Goal: Information Seeking & Learning: Learn about a topic

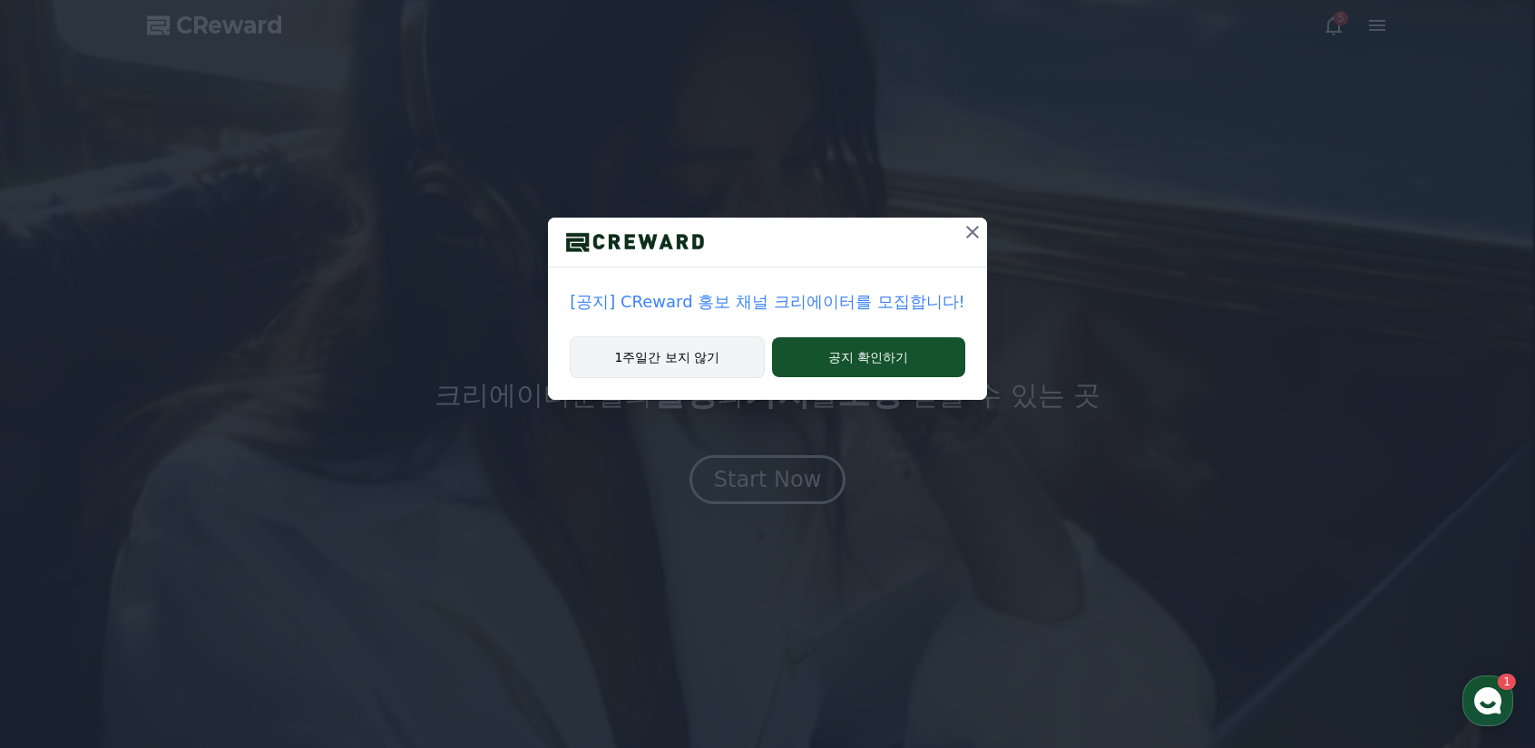
click at [673, 353] on button "1주일간 보지 않기" at bounding box center [667, 357] width 194 height 42
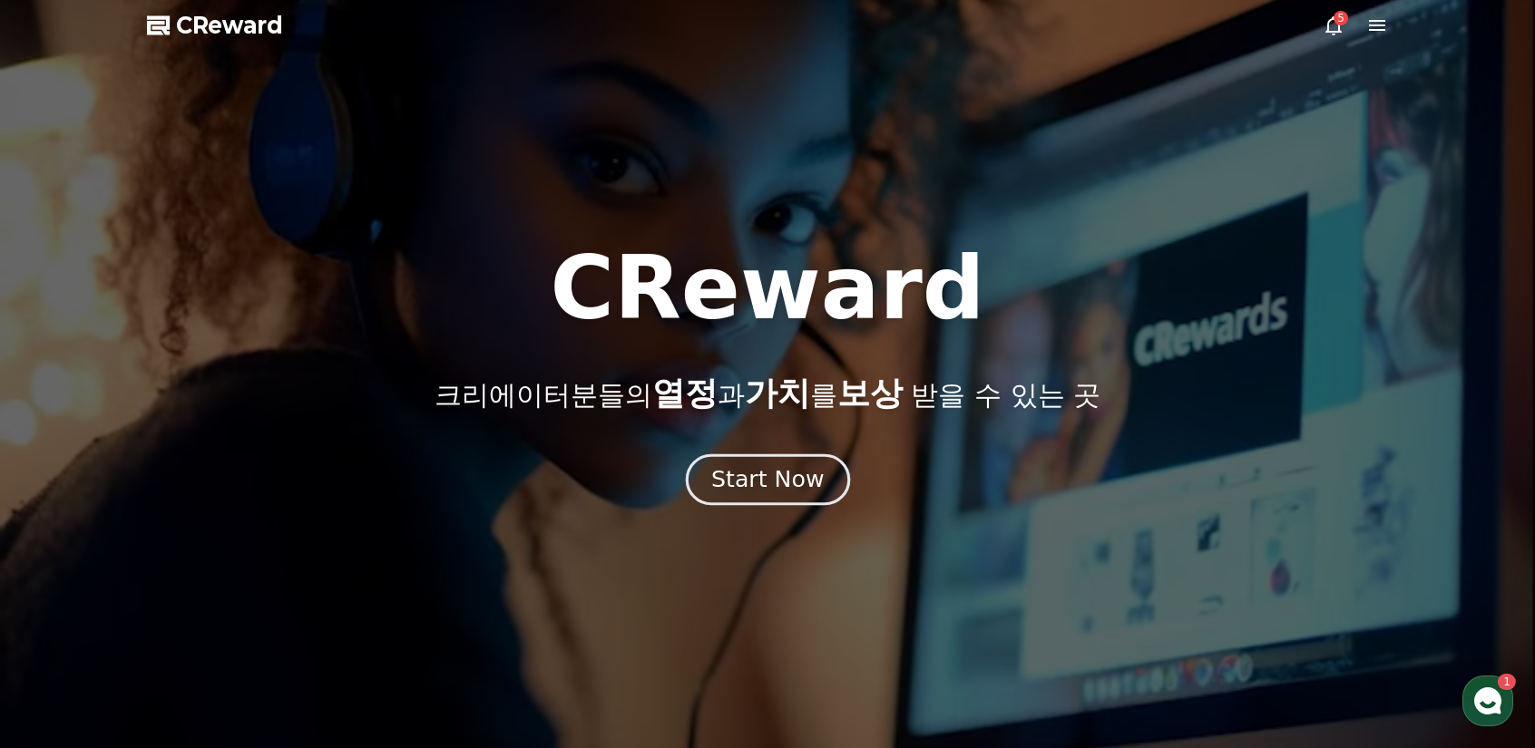
click at [793, 487] on div "Start Now" at bounding box center [767, 479] width 112 height 31
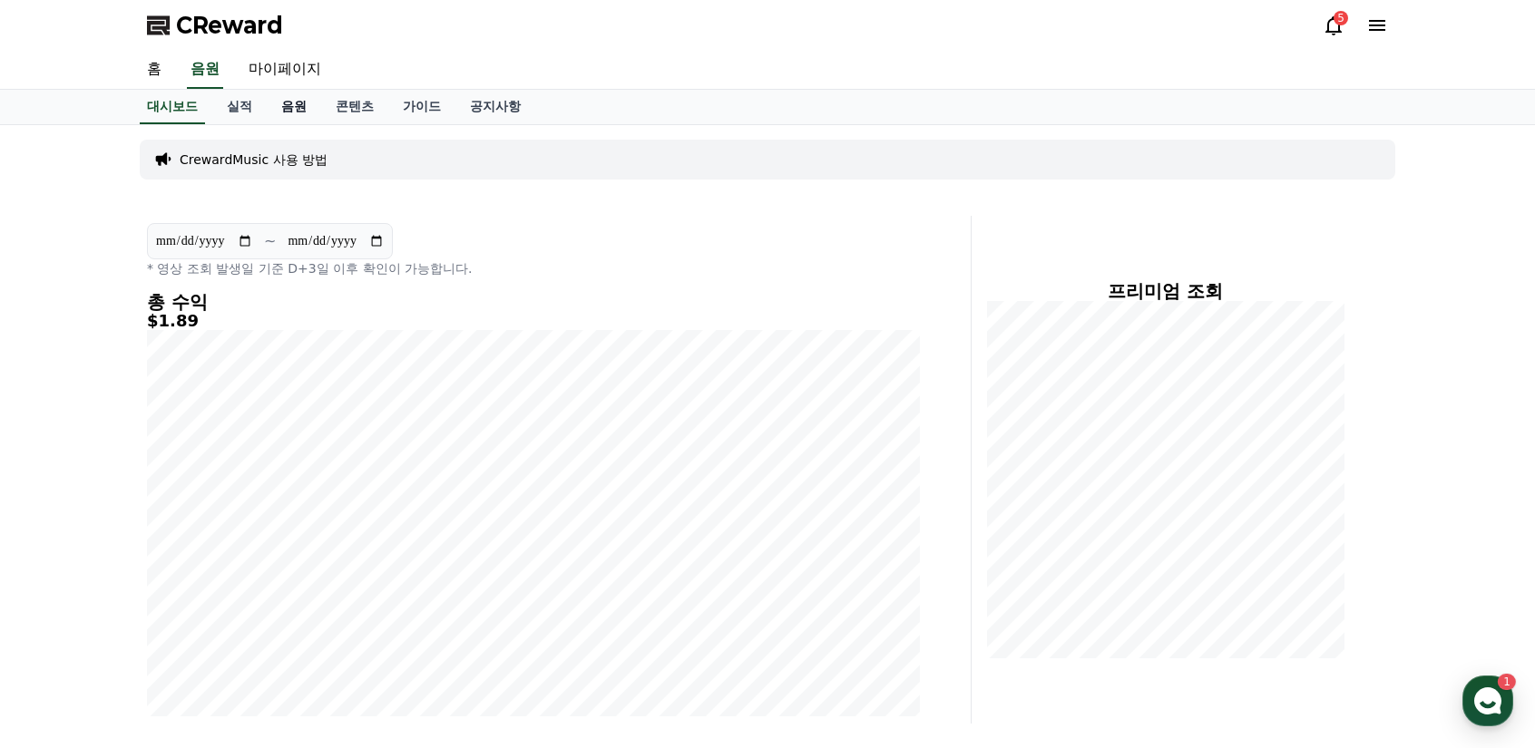
click at [292, 108] on link "음원" at bounding box center [294, 107] width 54 height 34
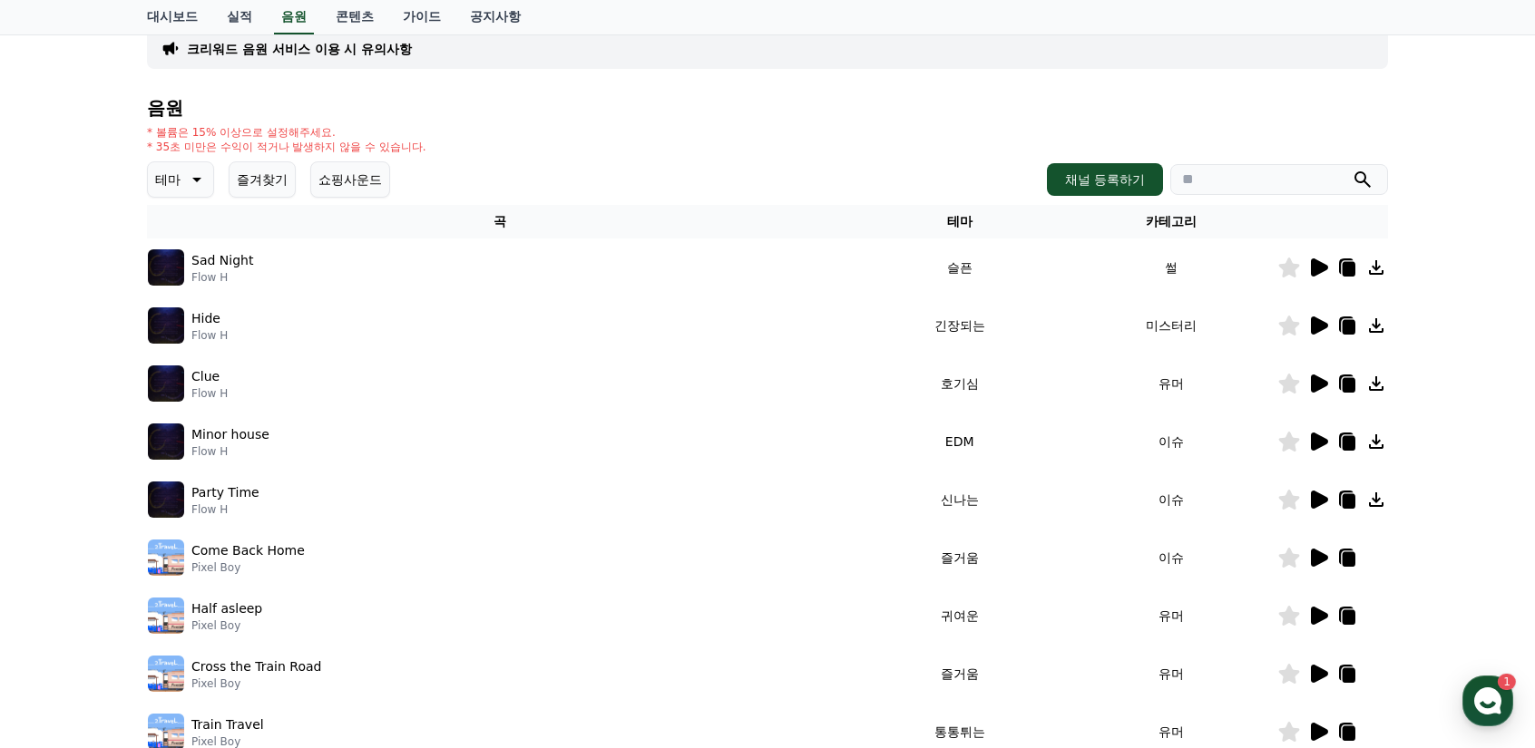
scroll to position [272, 0]
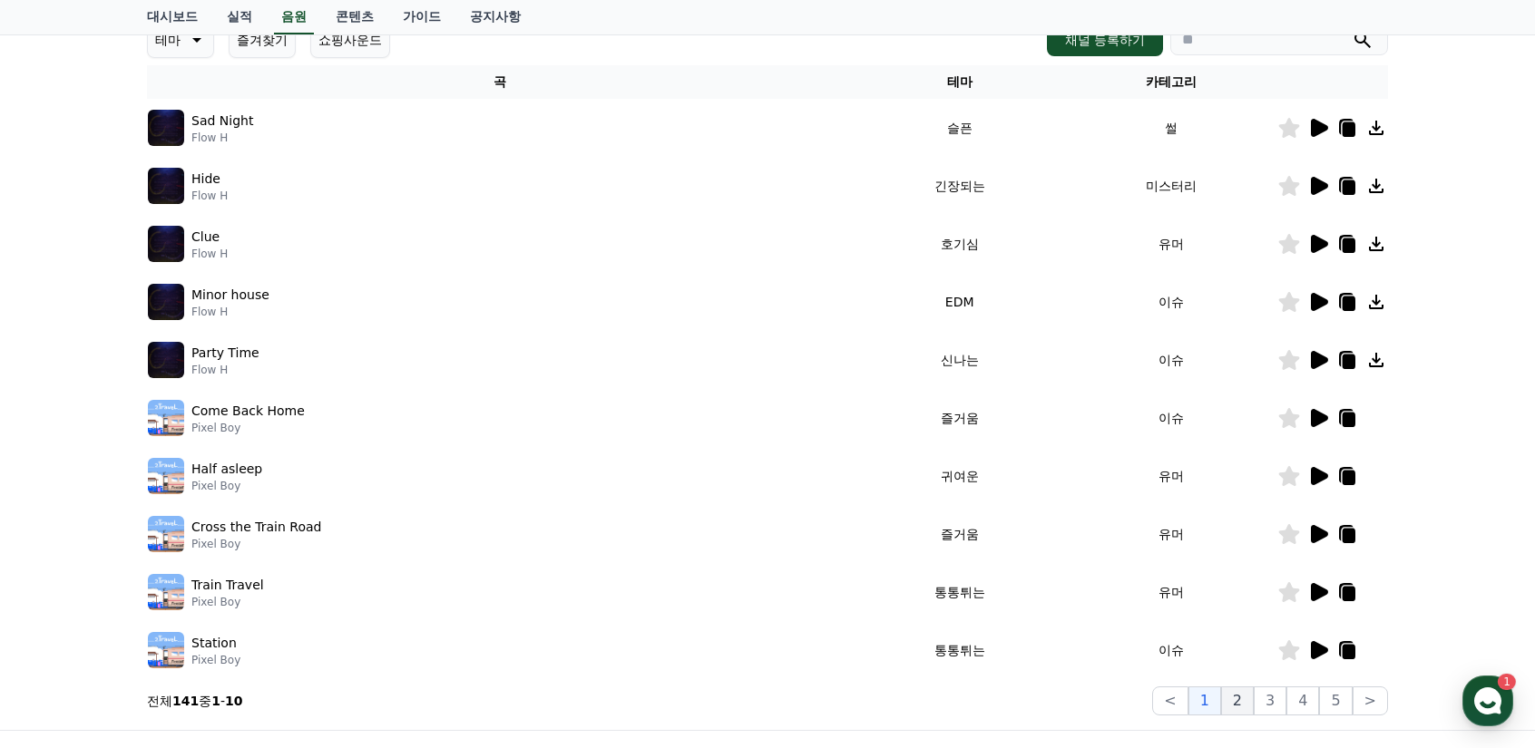
click at [1252, 710] on button "2" at bounding box center [1237, 701] width 33 height 29
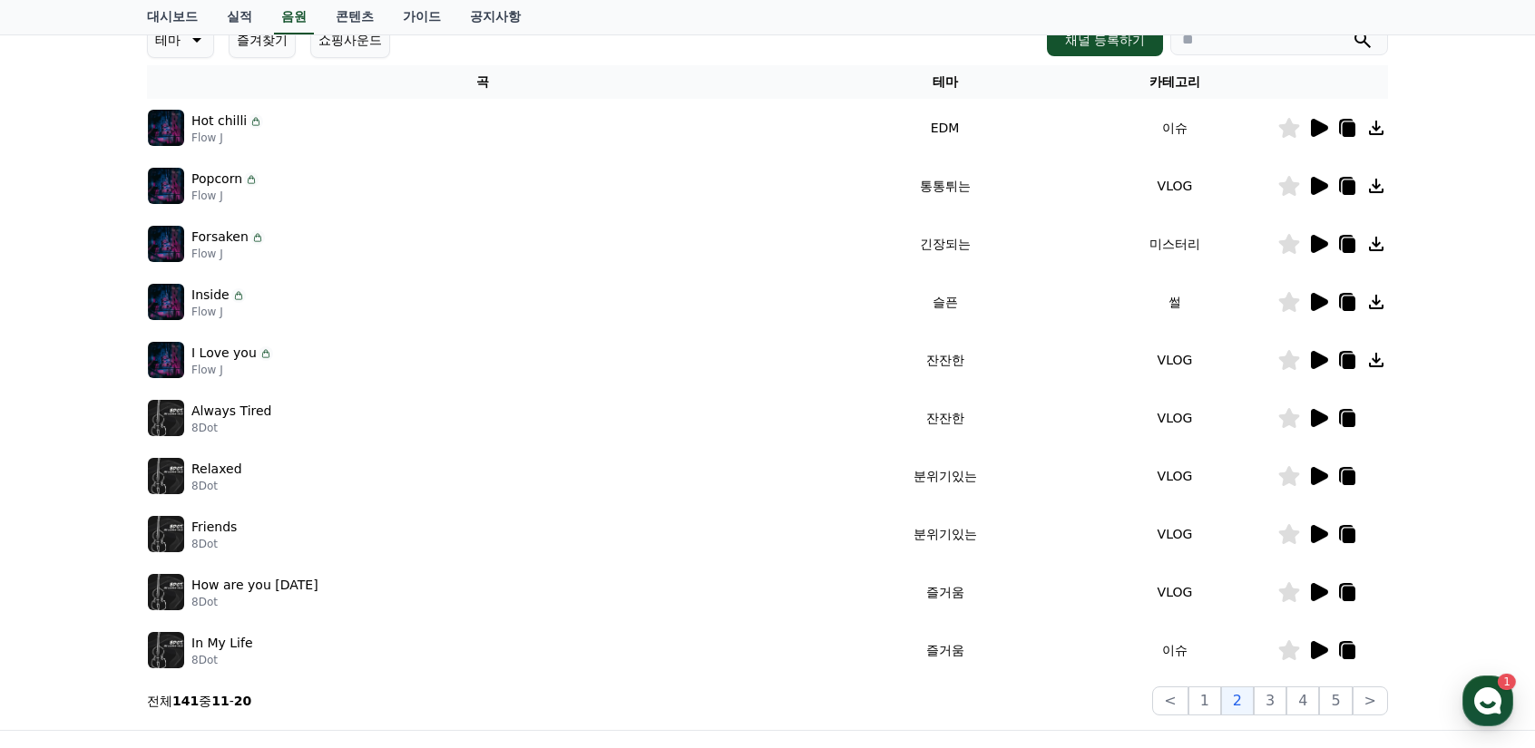
click at [1326, 415] on icon at bounding box center [1318, 418] width 22 height 22
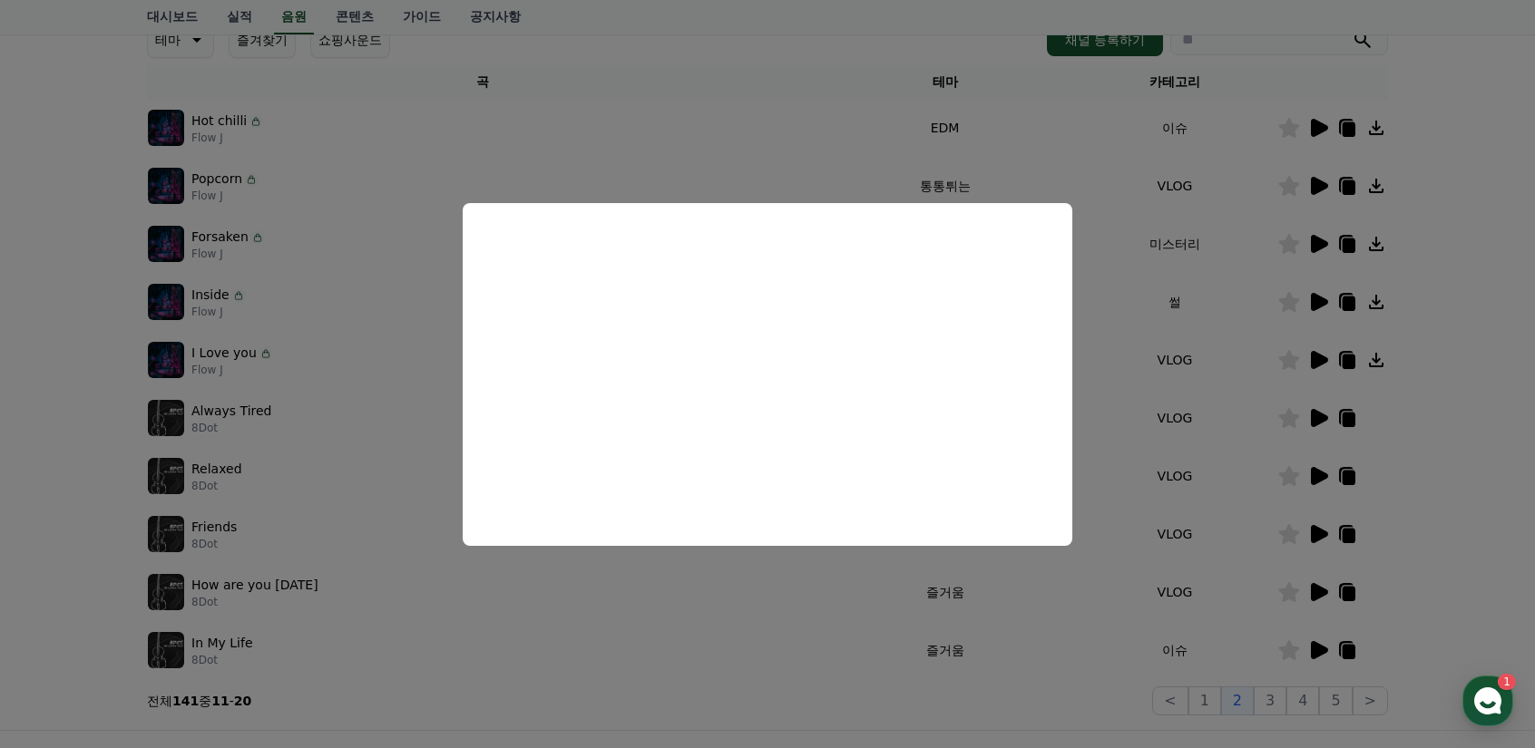
click at [196, 349] on button "close modal" at bounding box center [767, 374] width 1535 height 748
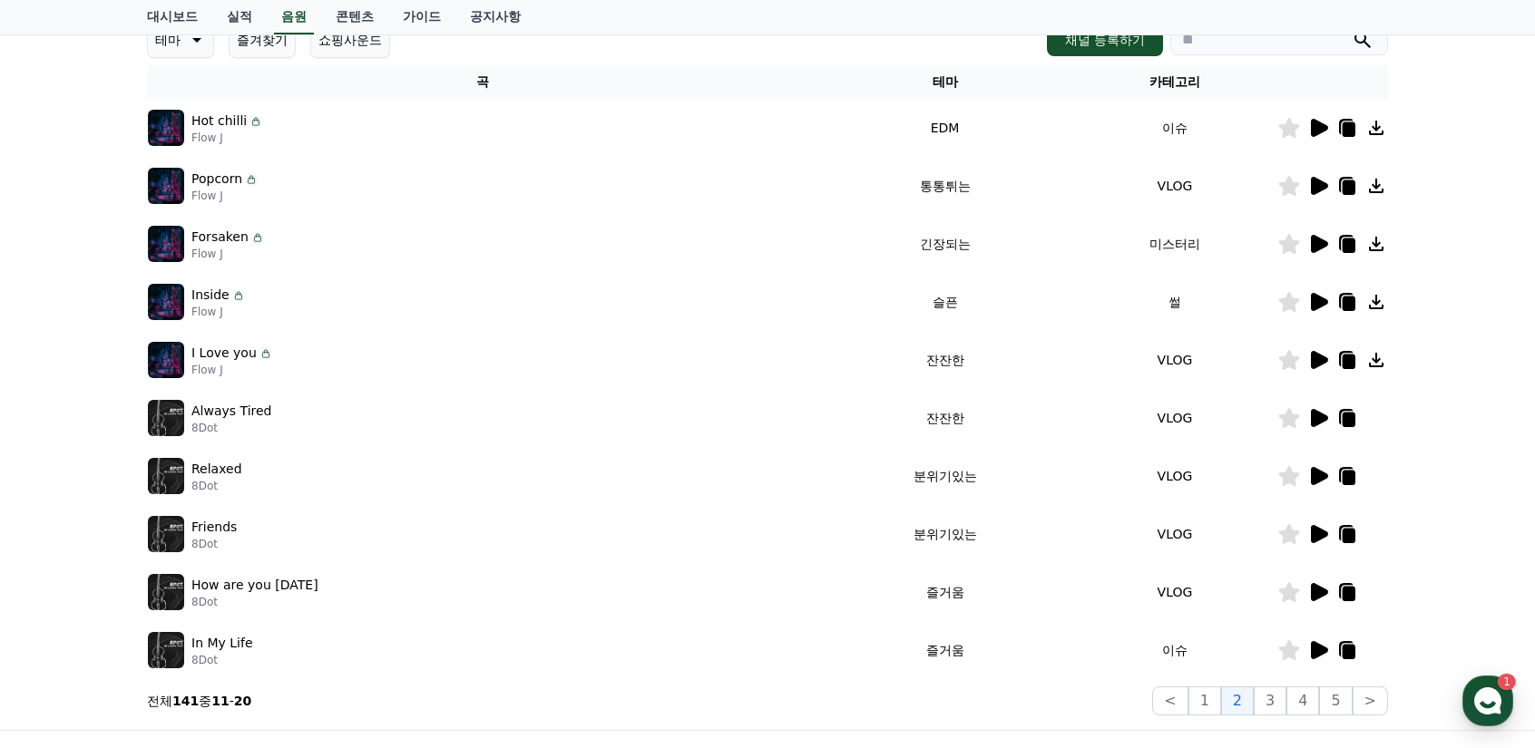
click at [1330, 355] on div at bounding box center [1332, 360] width 109 height 22
click at [1318, 356] on icon at bounding box center [1319, 360] width 17 height 18
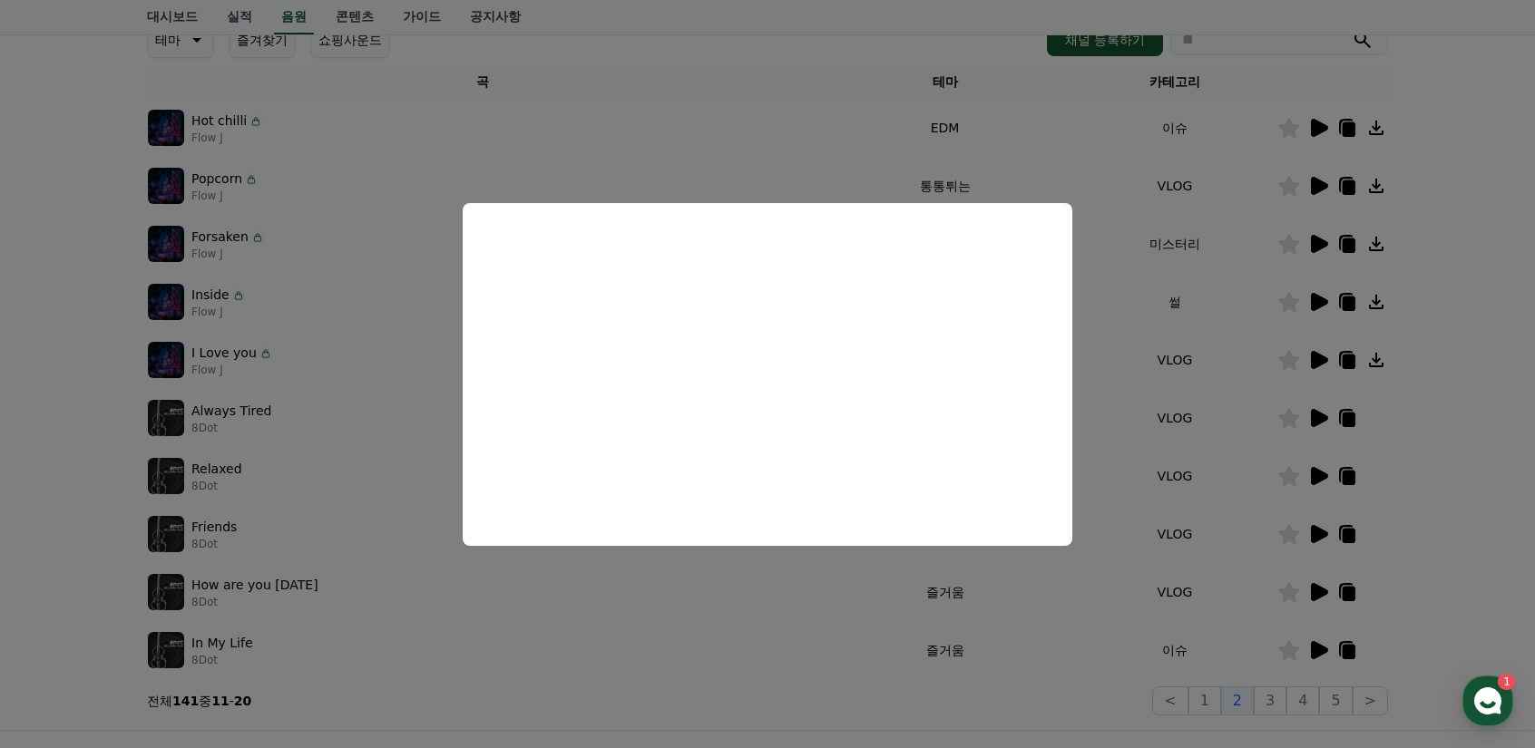
click at [1321, 589] on button "close modal" at bounding box center [767, 374] width 1535 height 748
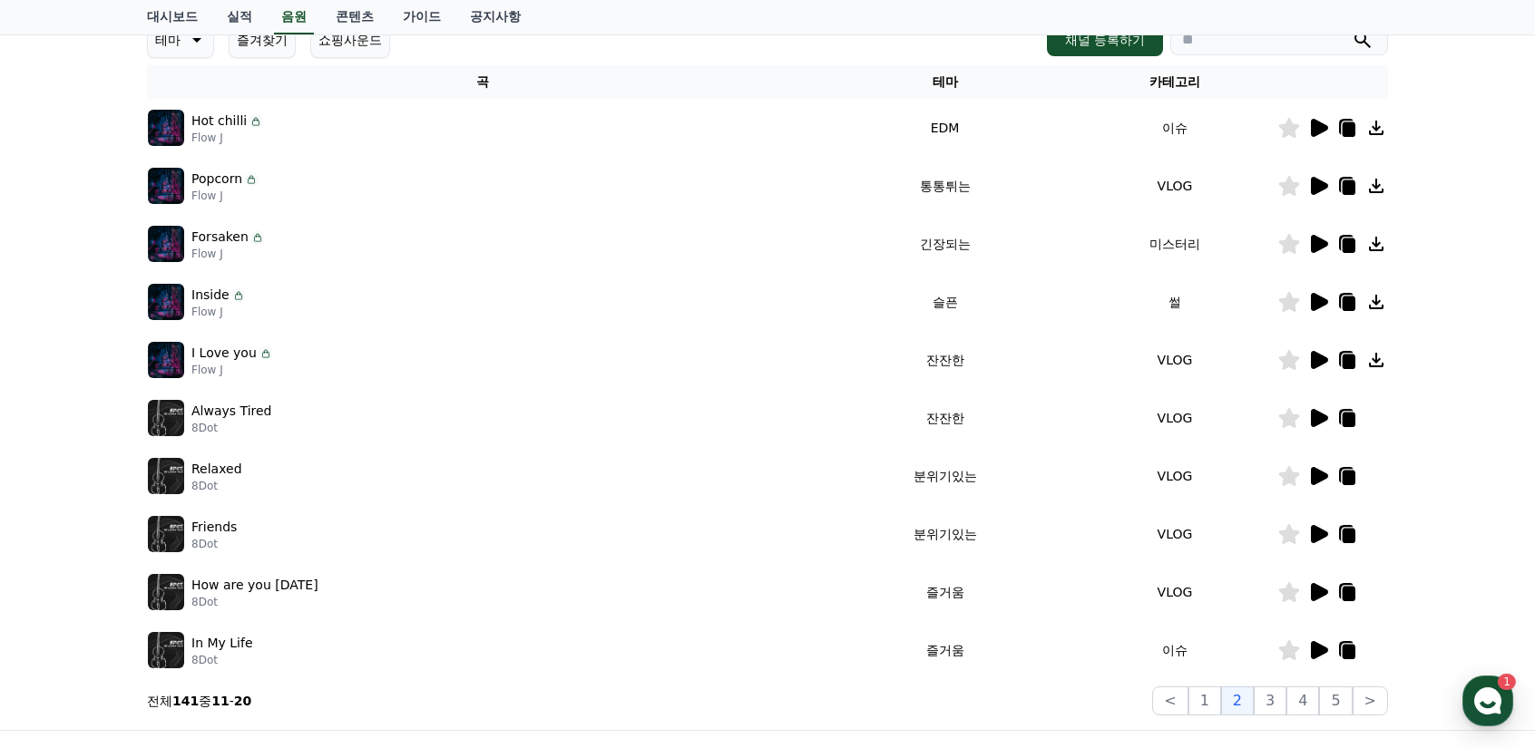
click at [1311, 587] on icon at bounding box center [1318, 592] width 22 height 22
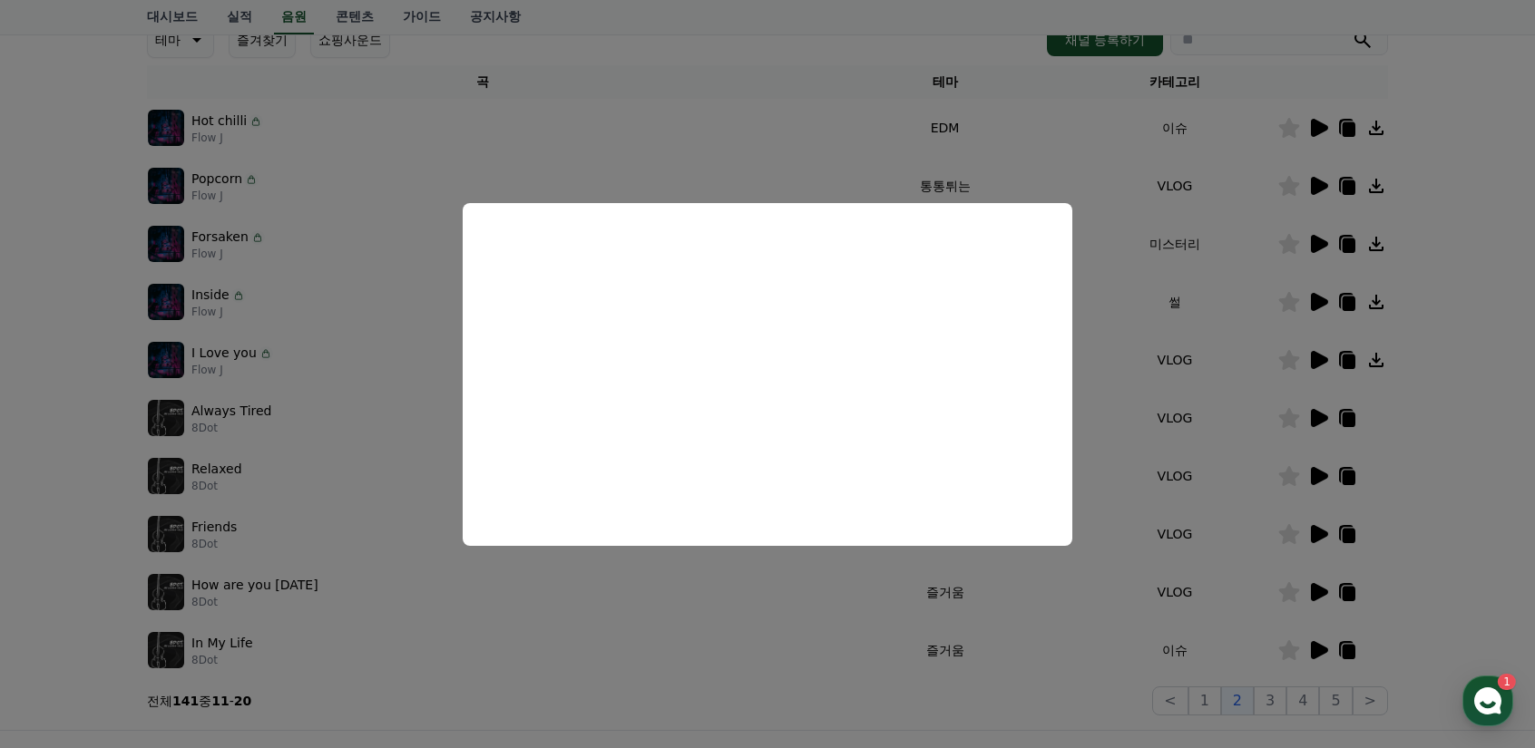
click at [1323, 648] on button "close modal" at bounding box center [767, 374] width 1535 height 748
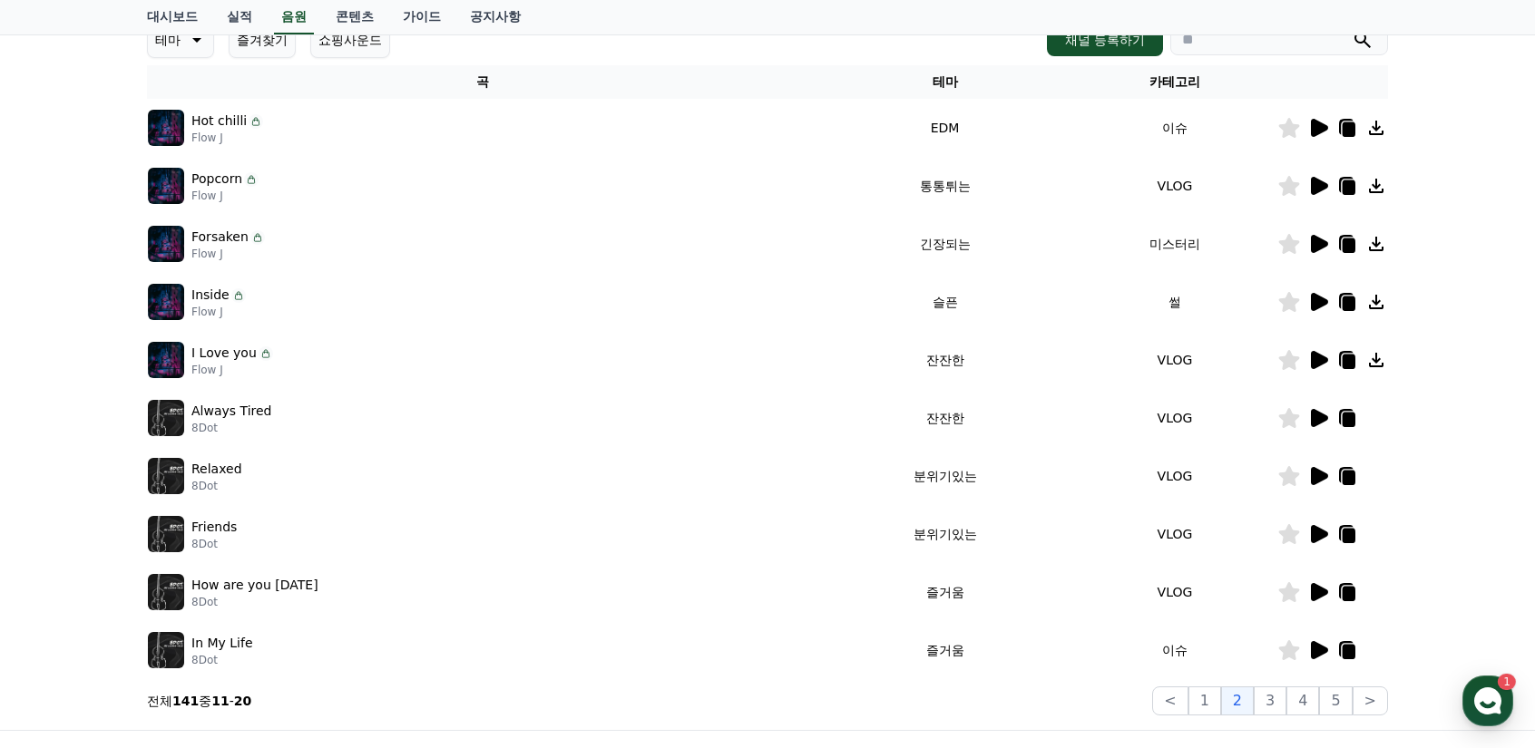
click at [698, 414] on div "Always Tired 8Dot" at bounding box center [482, 418] width 668 height 36
click at [1317, 650] on icon at bounding box center [1319, 650] width 17 height 18
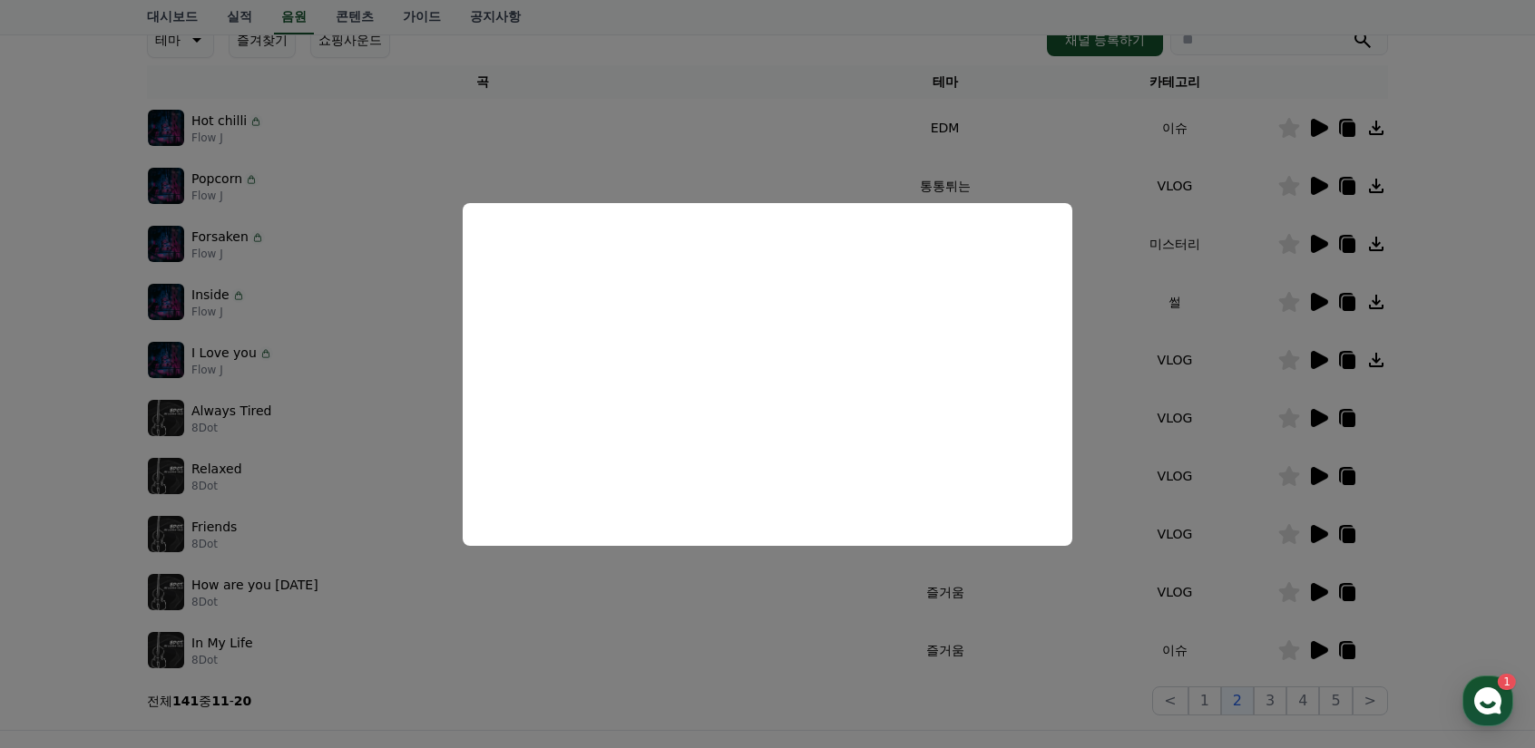
click at [1244, 706] on button "close modal" at bounding box center [767, 374] width 1535 height 748
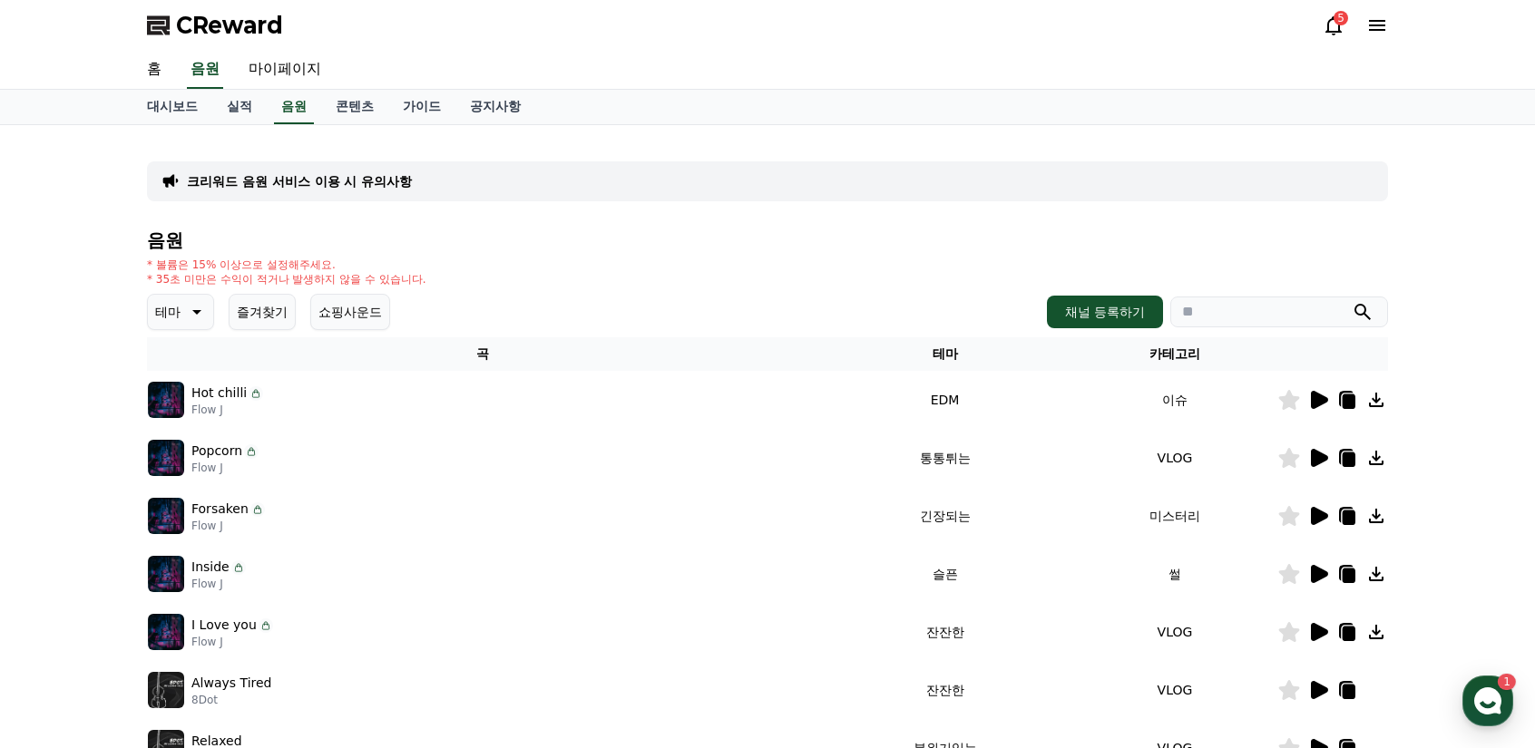
click at [200, 306] on icon at bounding box center [195, 312] width 22 height 22
drag, startPoint x: 243, startPoint y: 375, endPoint x: 244, endPoint y: 388, distance: 12.7
click at [244, 388] on table "곡 테마 카테고리 Hot chilli Flow J EDM 이슈 Popcorn Flow J 통통튀는 VLOG Forsaken Flow J 긴장되…" at bounding box center [767, 644] width 1241 height 614
click at [183, 388] on button "어두운" at bounding box center [176, 395] width 53 height 40
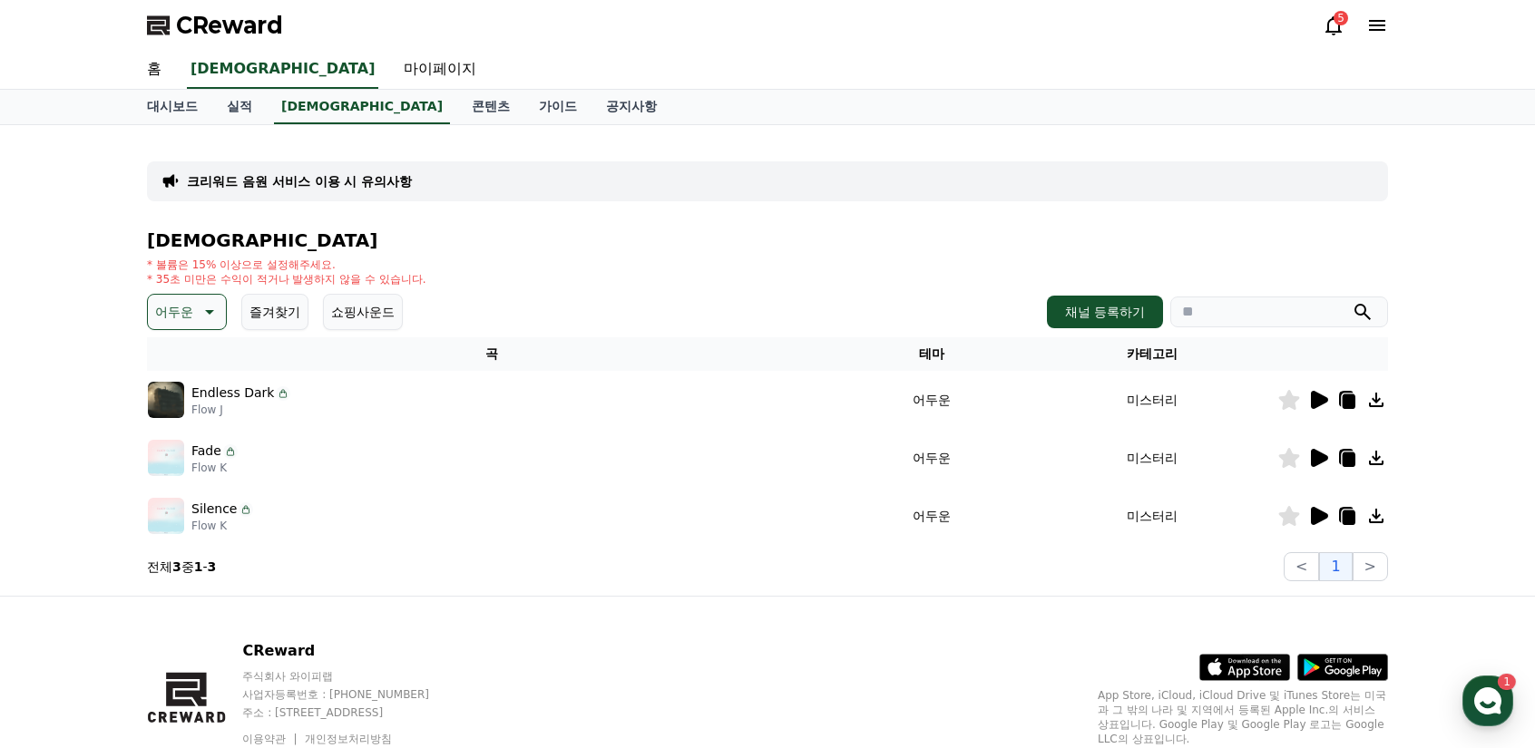
click at [1315, 402] on icon at bounding box center [1319, 400] width 17 height 18
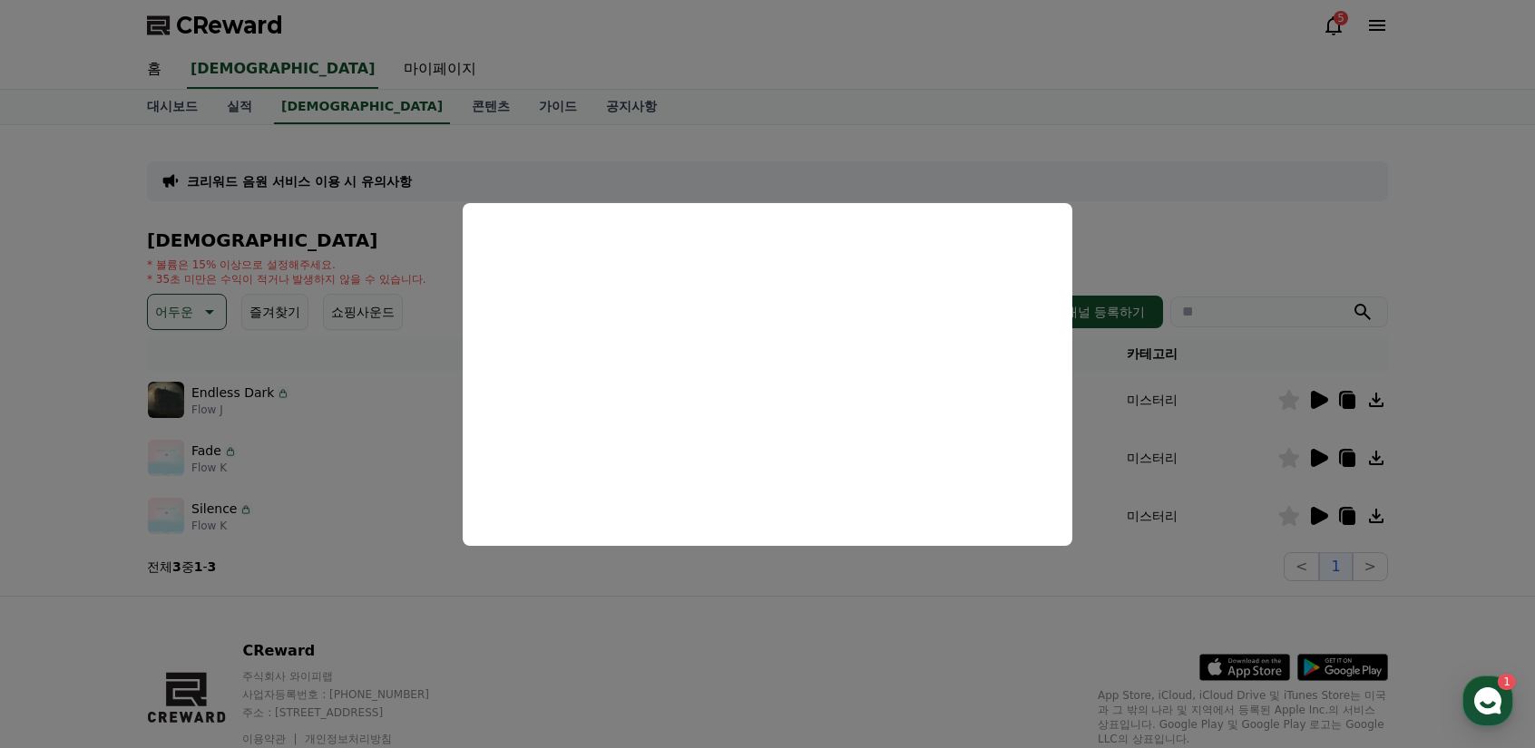
click at [200, 445] on button "close modal" at bounding box center [767, 374] width 1535 height 748
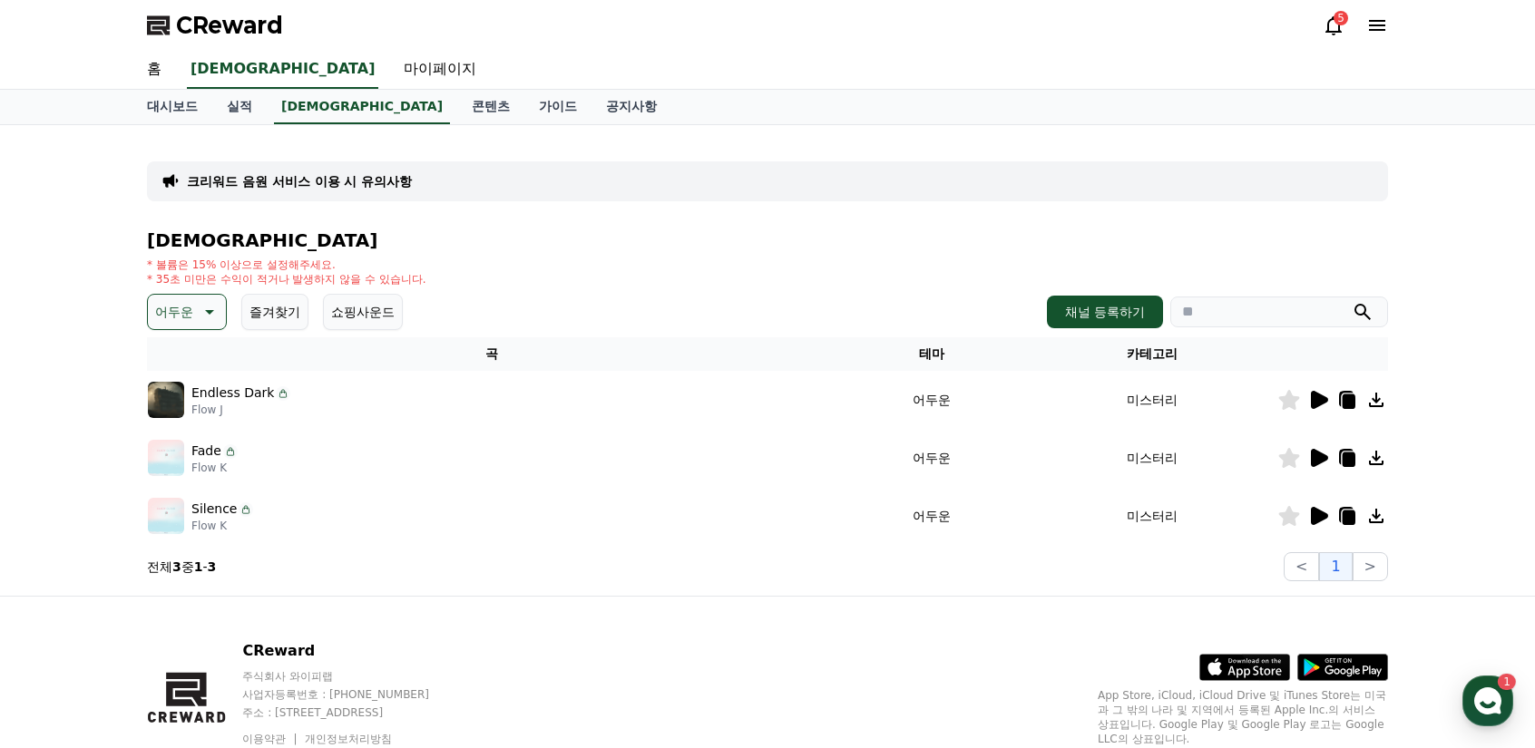
click at [1317, 458] on icon at bounding box center [1319, 458] width 17 height 18
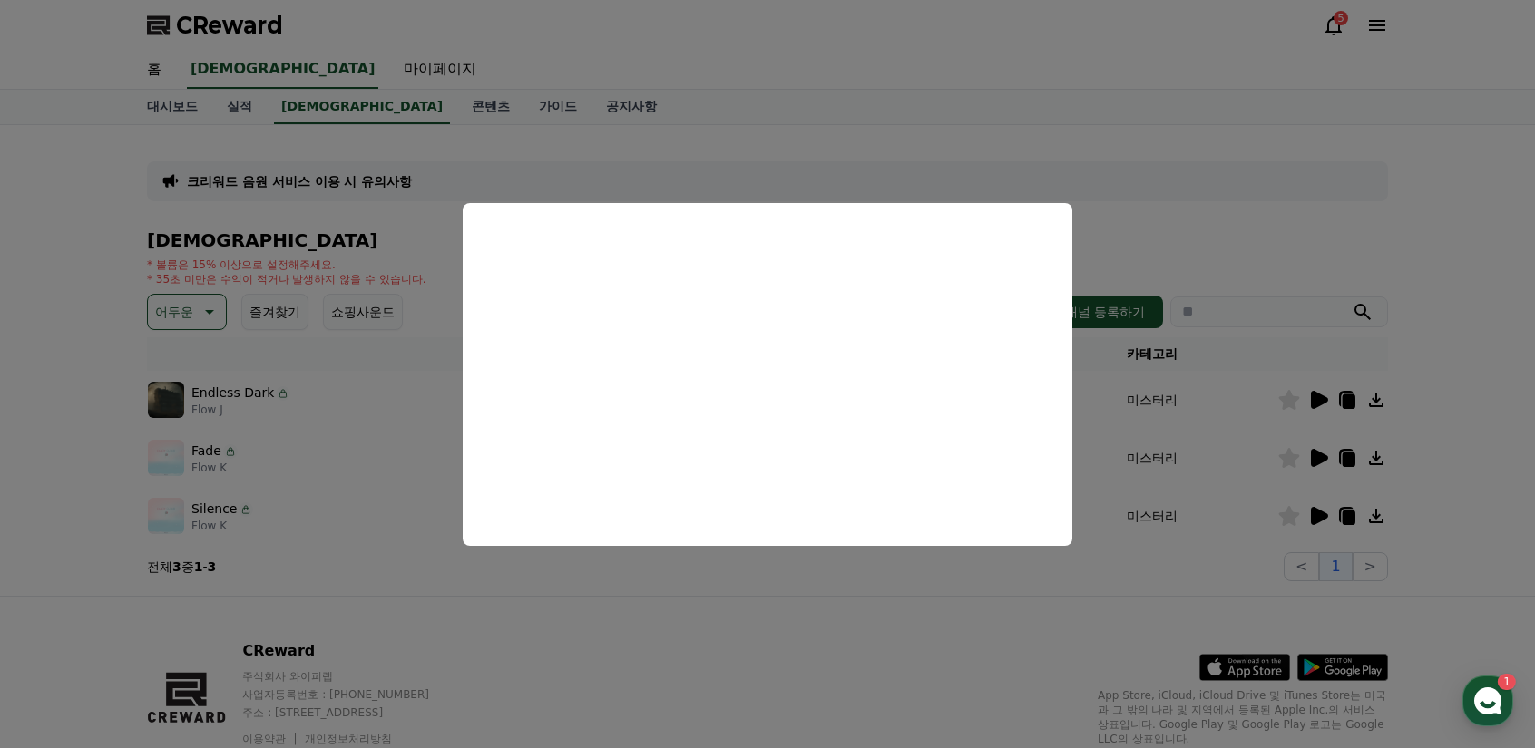
click at [1232, 462] on button "close modal" at bounding box center [767, 374] width 1535 height 748
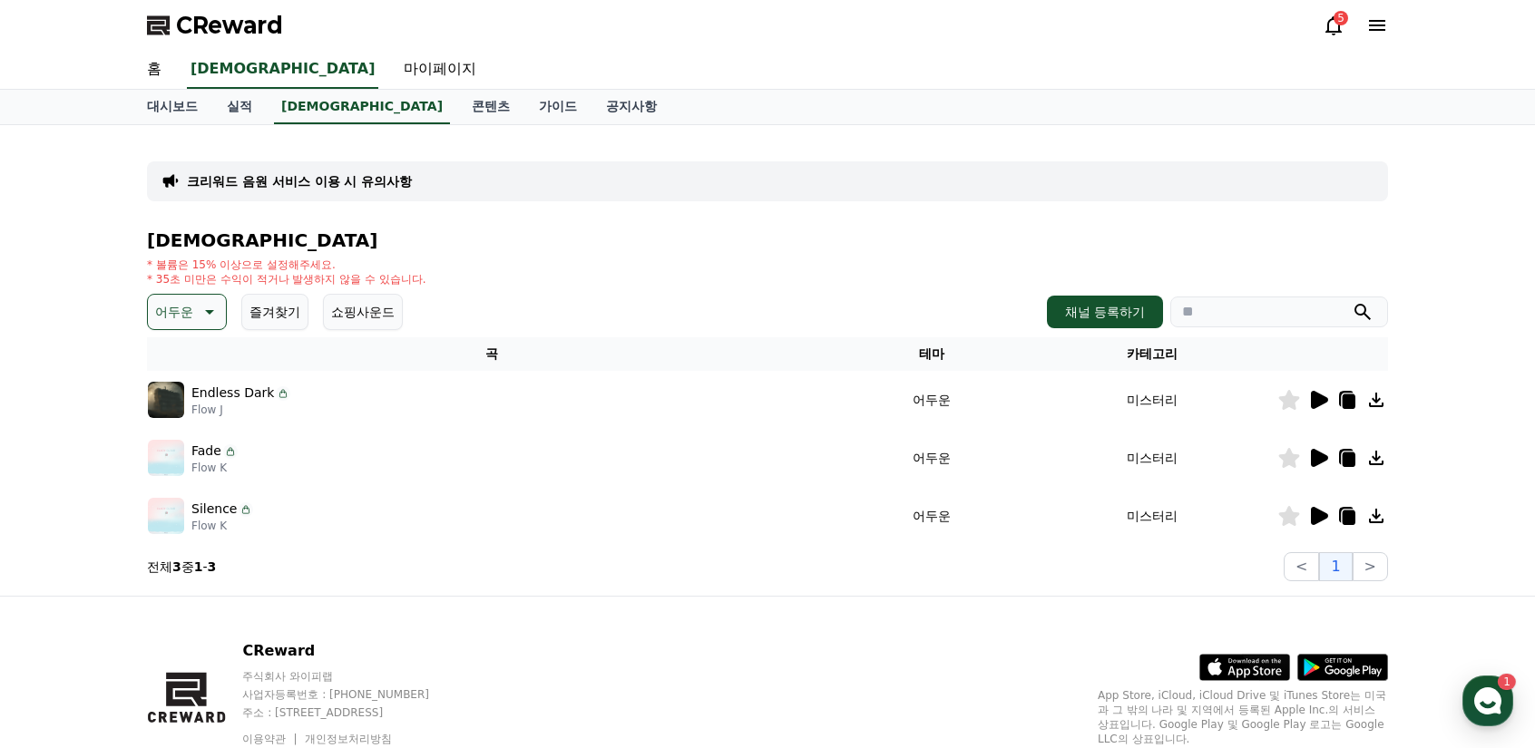
click at [1349, 458] on icon at bounding box center [1348, 460] width 13 height 15
